Goal: Task Accomplishment & Management: Manage account settings

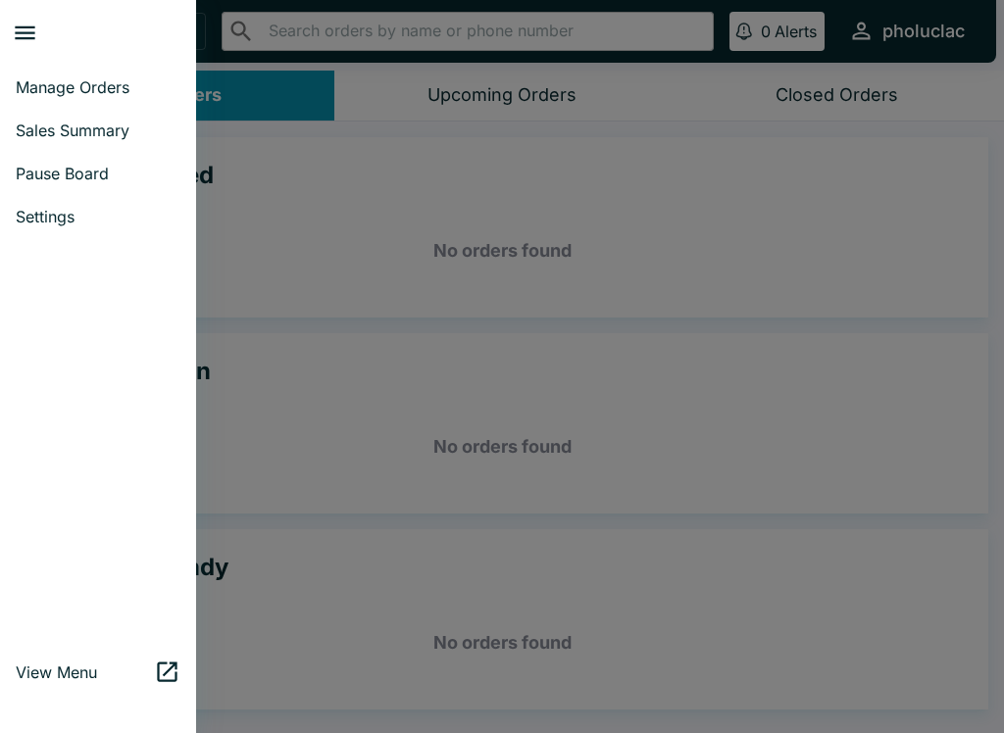
scroll to position [3, 0]
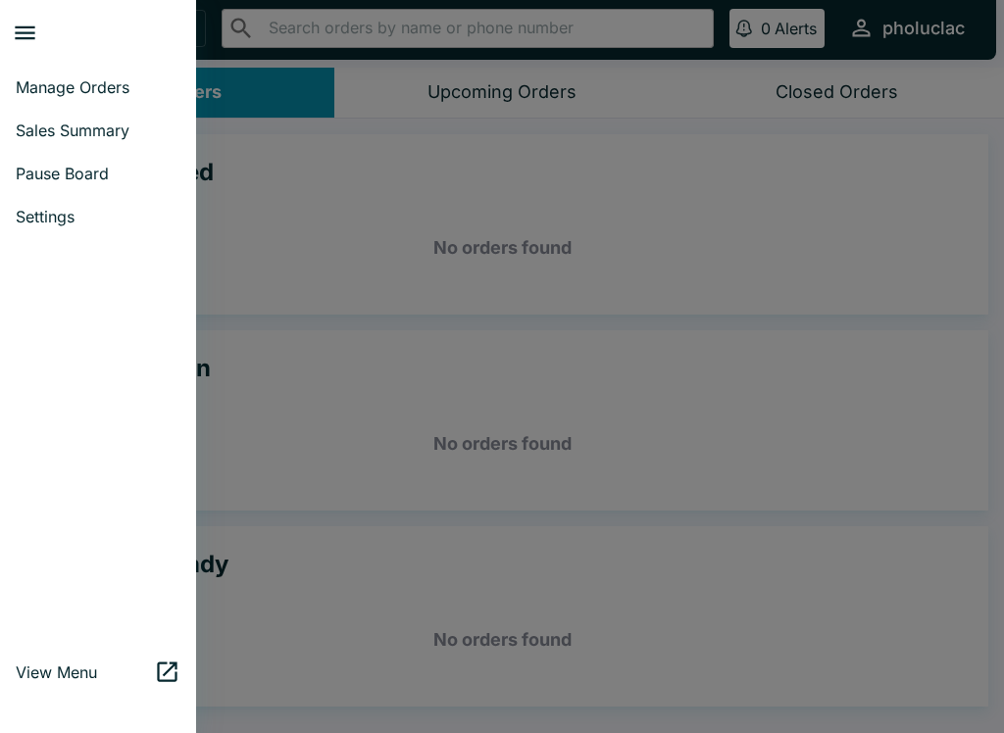
click at [47, 173] on span "Pause Board" at bounding box center [98, 174] width 165 height 20
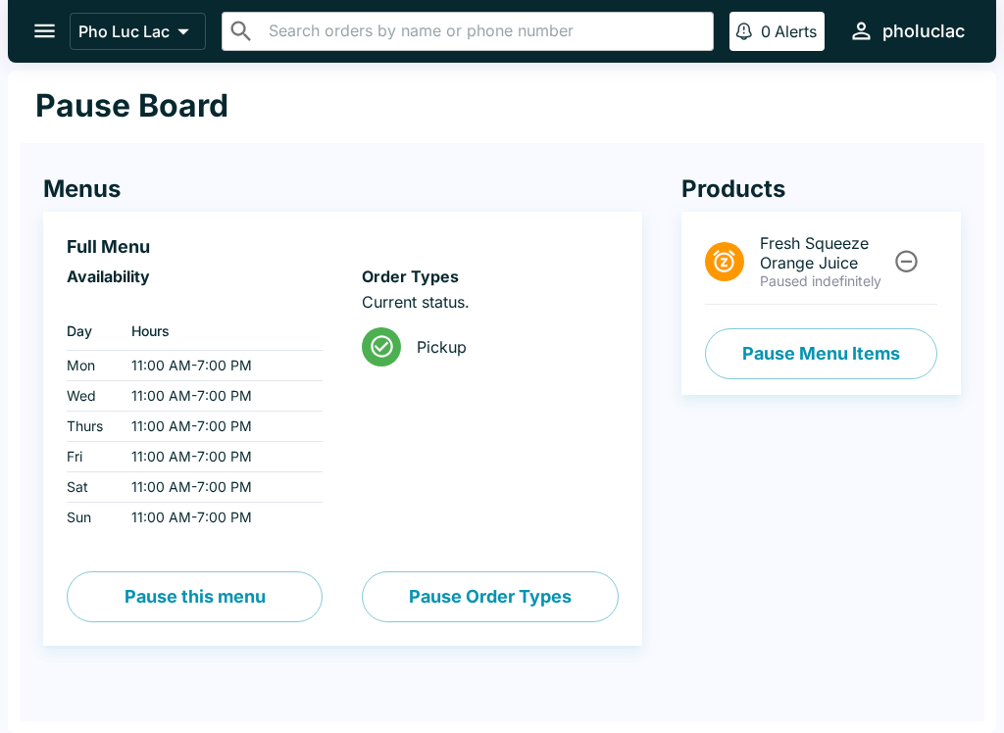
click at [808, 347] on button "Pause Menu Items" at bounding box center [821, 353] width 232 height 51
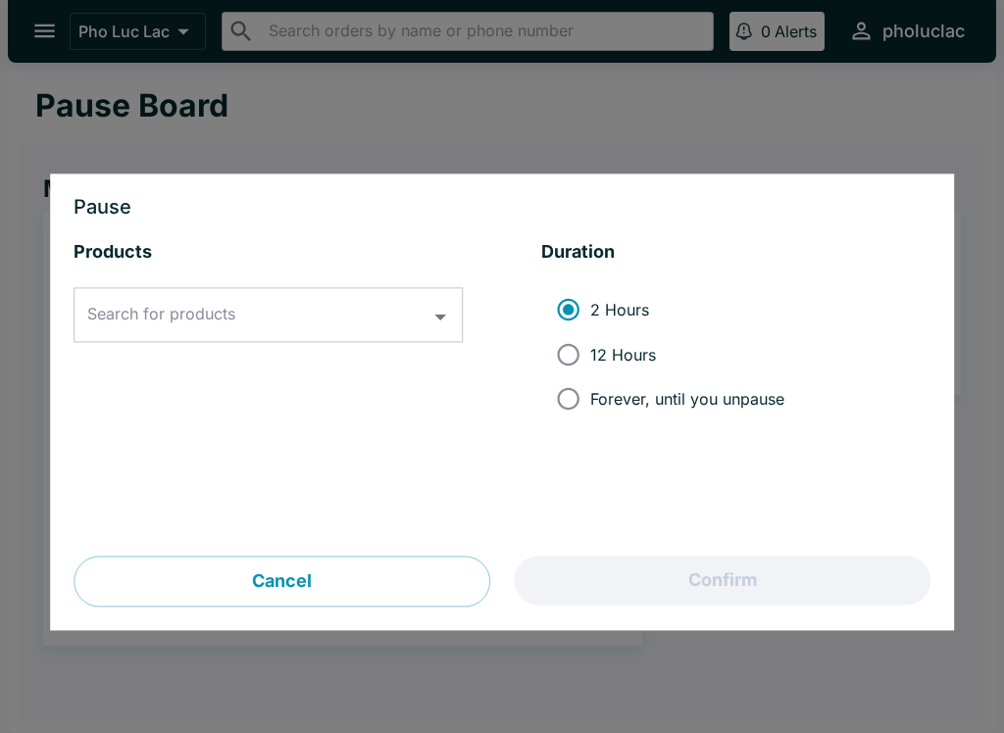
click at [244, 323] on input "Search for products" at bounding box center [253, 315] width 342 height 37
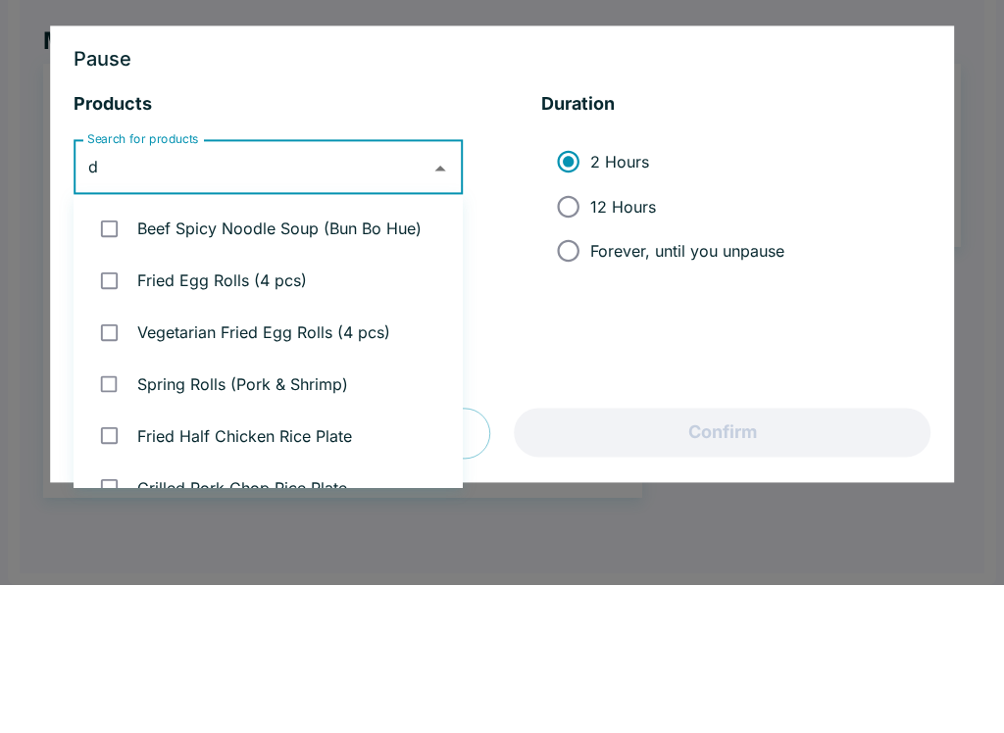
type input "dr"
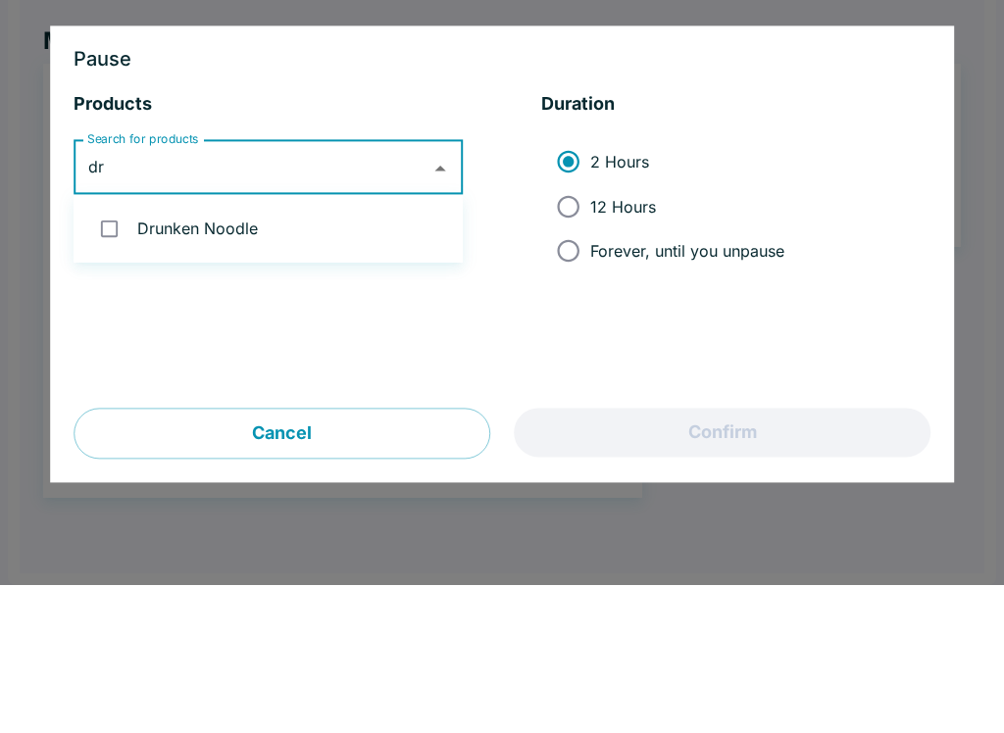
click at [198, 351] on li "Drunken Noodle" at bounding box center [268, 377] width 389 height 52
checkbox input "true"
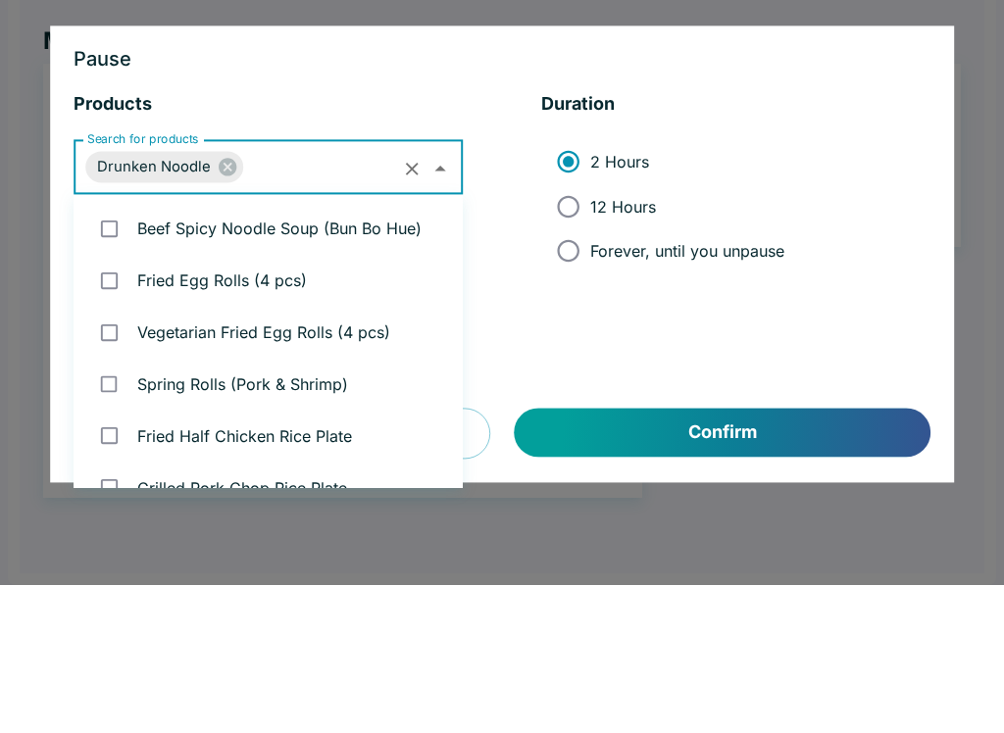
scroll to position [2254, 0]
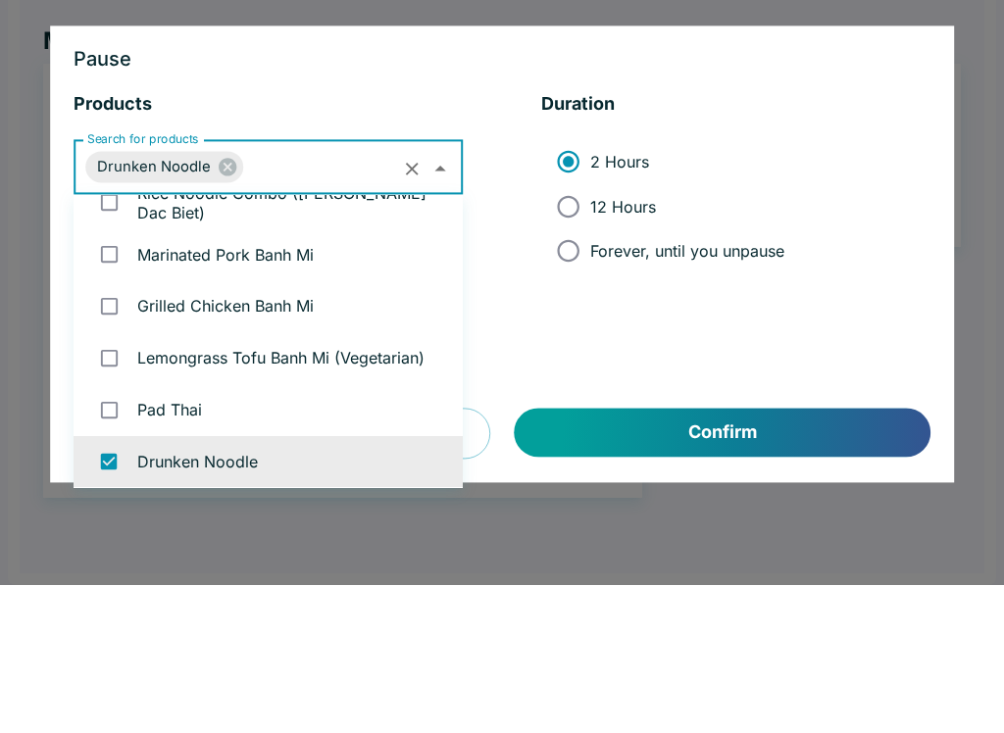
click at [819, 280] on li "2 Hours 12 Hours Forever, until you unpause" at bounding box center [735, 354] width 389 height 149
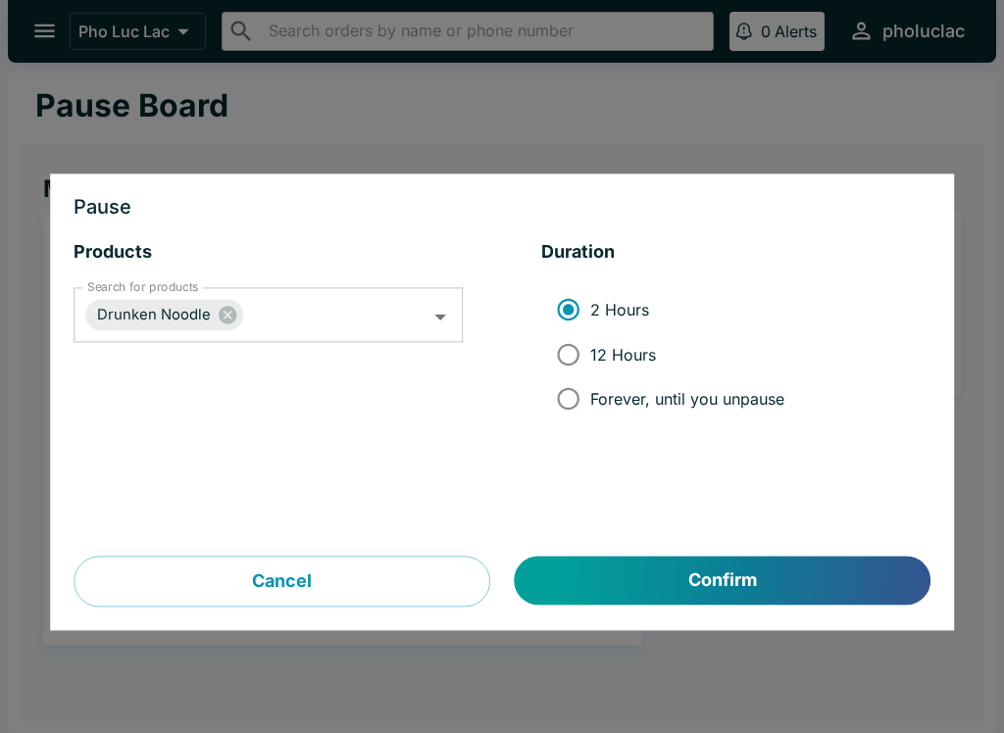
click at [570, 368] on input "12 Hours" at bounding box center [568, 354] width 44 height 44
radio input "true"
click at [621, 569] on button "Confirm" at bounding box center [723, 581] width 416 height 49
